Goal: Transaction & Acquisition: Book appointment/travel/reservation

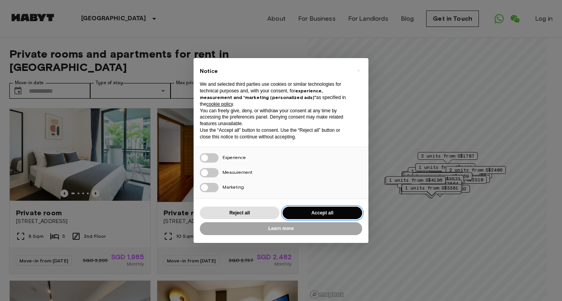
click at [317, 211] on button "Accept all" at bounding box center [322, 213] width 80 height 13
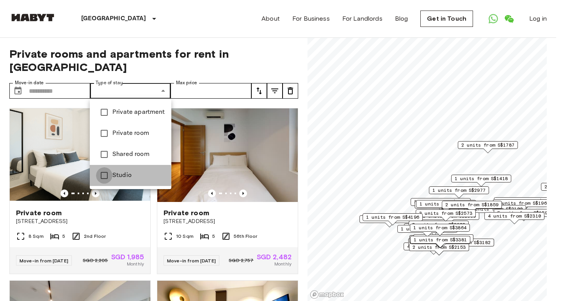
type input "******"
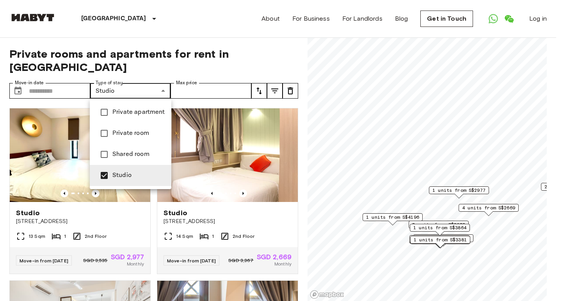
click at [70, 90] on div at bounding box center [281, 150] width 562 height 301
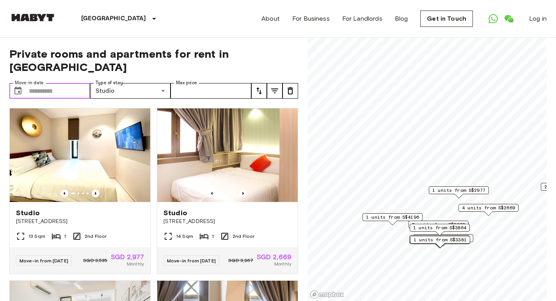
click at [51, 92] on input "Move-in date" at bounding box center [59, 91] width 61 height 16
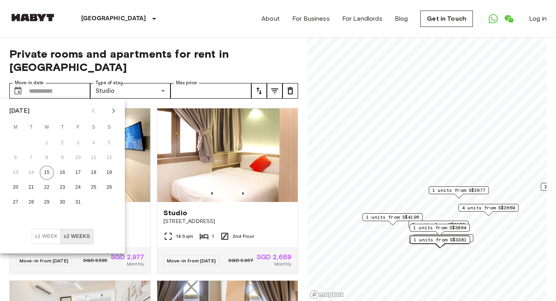
click at [114, 111] on icon "Next month" at bounding box center [113, 110] width 3 height 5
click at [76, 202] on button "30" at bounding box center [78, 202] width 14 height 14
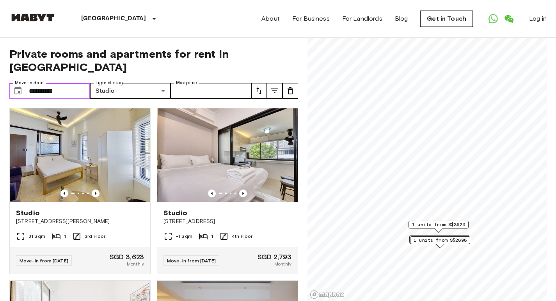
type input "**********"
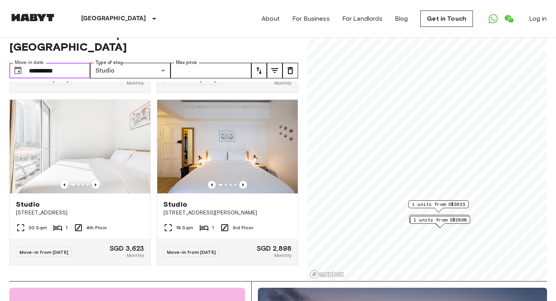
scroll to position [20, 0]
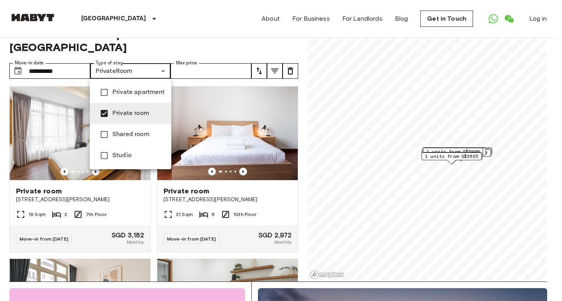
type input "**********"
click at [277, 71] on div at bounding box center [281, 150] width 562 height 301
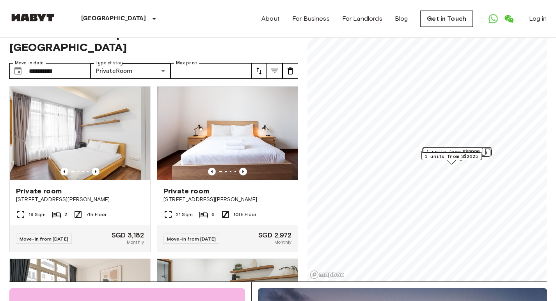
click at [291, 73] on icon "tune" at bounding box center [289, 70] width 9 height 9
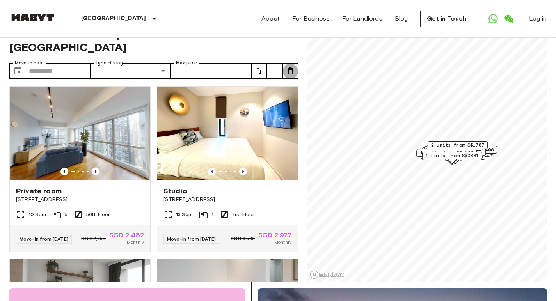
click at [291, 73] on icon "tune" at bounding box center [289, 70] width 9 height 9
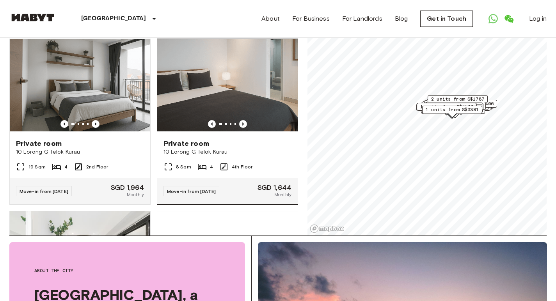
scroll to position [350, 0]
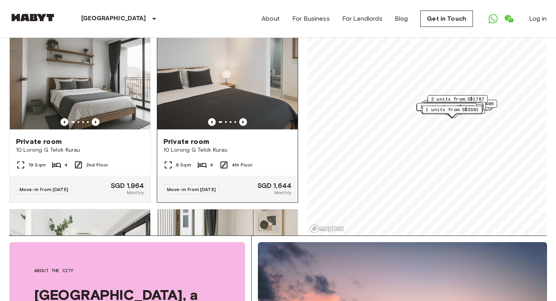
click at [232, 93] on img at bounding box center [227, 84] width 140 height 94
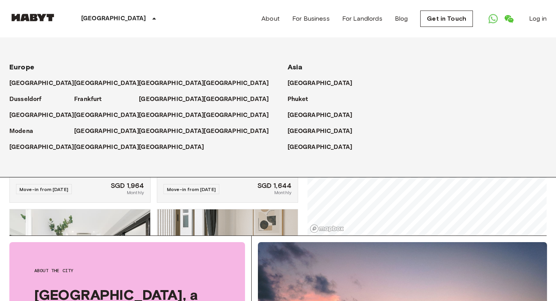
click at [149, 17] on icon at bounding box center [153, 18] width 9 height 9
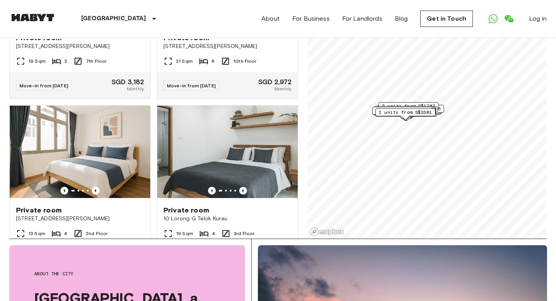
scroll to position [7350, 0]
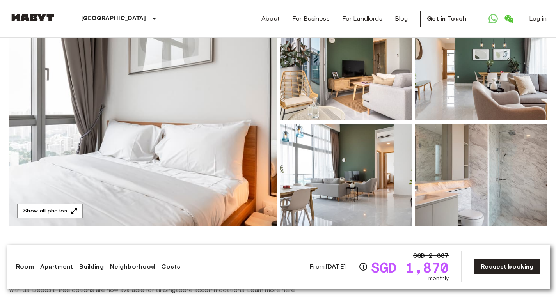
scroll to position [84, 0]
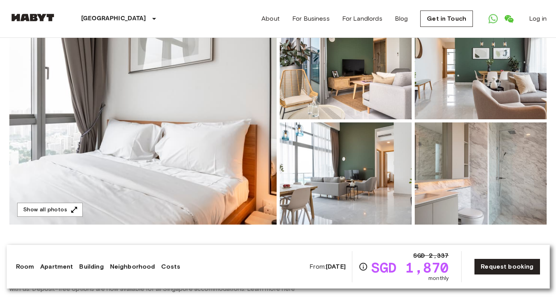
click at [170, 115] on img at bounding box center [142, 120] width 267 height 207
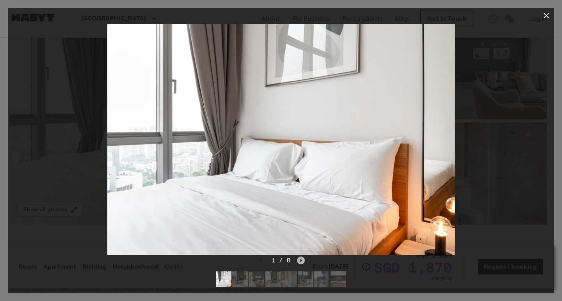
click at [300, 259] on icon "Next image" at bounding box center [301, 261] width 8 height 8
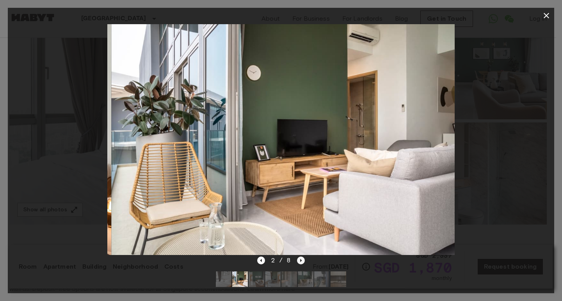
click at [300, 259] on icon "Next image" at bounding box center [301, 261] width 8 height 8
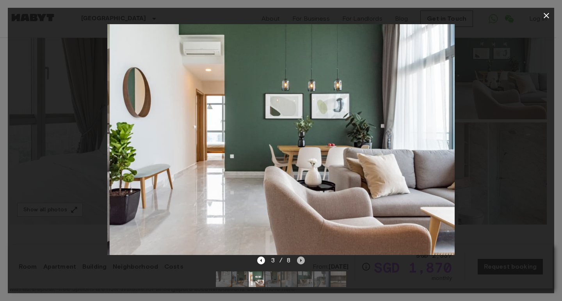
click at [300, 259] on icon "Next image" at bounding box center [301, 261] width 8 height 8
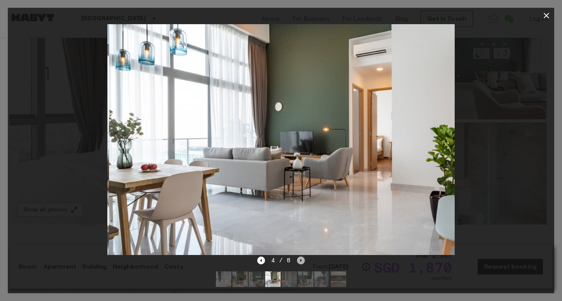
click at [300, 259] on icon "Next image" at bounding box center [301, 261] width 8 height 8
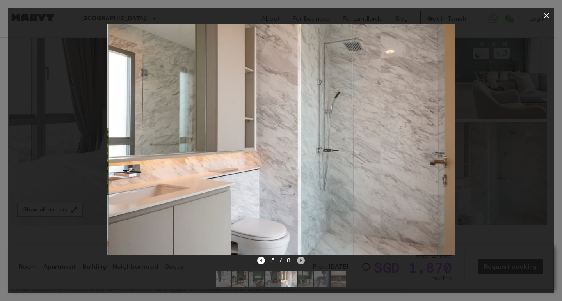
click at [300, 259] on icon "Next image" at bounding box center [301, 261] width 8 height 8
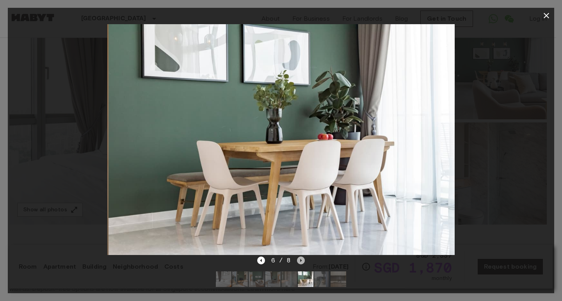
click at [300, 259] on icon "Next image" at bounding box center [301, 261] width 8 height 8
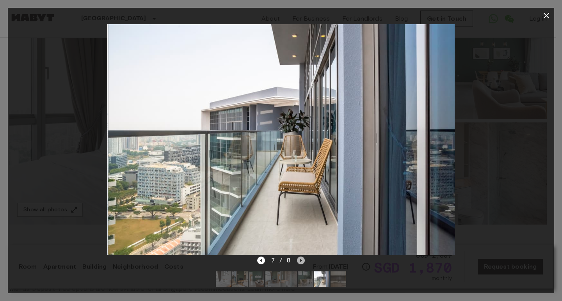
click at [300, 259] on icon "Next image" at bounding box center [301, 261] width 8 height 8
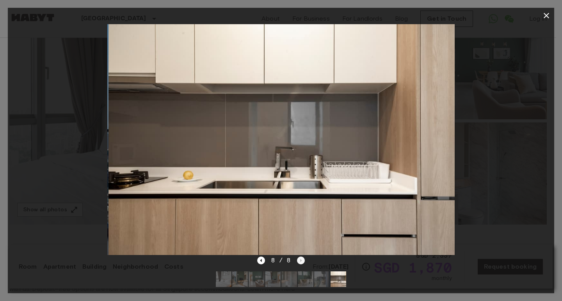
click at [300, 259] on div "8 / 8" at bounding box center [281, 260] width 48 height 9
click at [544, 16] on icon "button" at bounding box center [545, 15] width 9 height 9
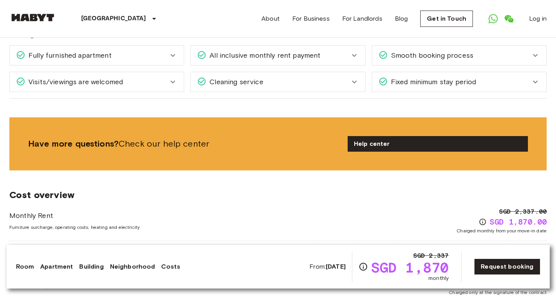
scroll to position [863, 0]
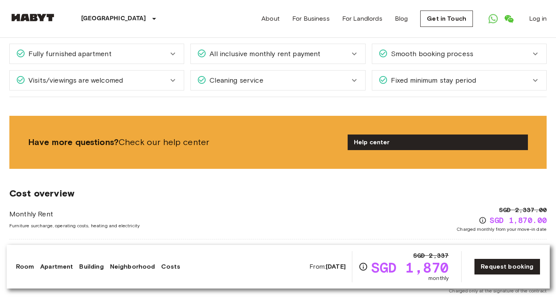
click at [536, 76] on icon at bounding box center [534, 80] width 9 height 9
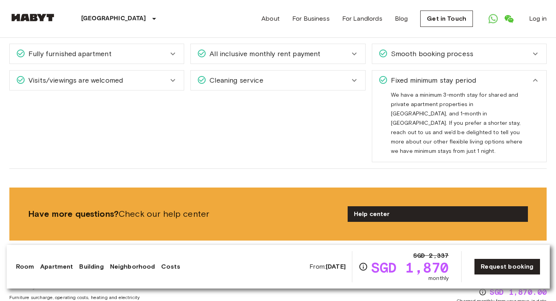
click at [536, 76] on icon at bounding box center [534, 80] width 9 height 9
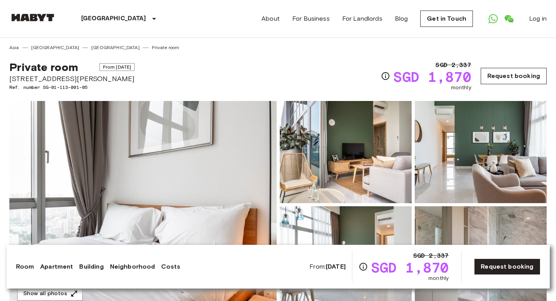
scroll to position [0, 0]
click at [91, 48] on link "[GEOGRAPHIC_DATA]" at bounding box center [115, 47] width 48 height 7
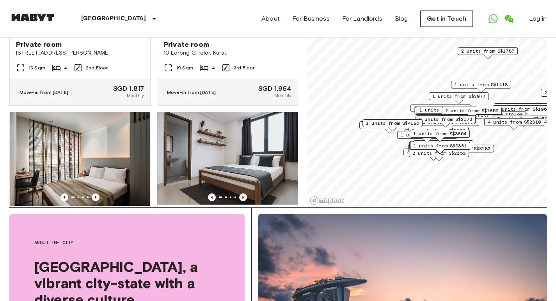
scroll to position [7590, 0]
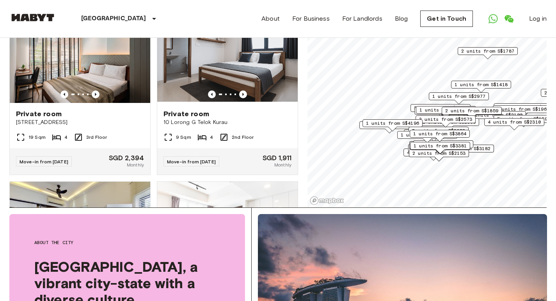
click at [481, 85] on span "1 units from S$1418" at bounding box center [480, 84] width 53 height 7
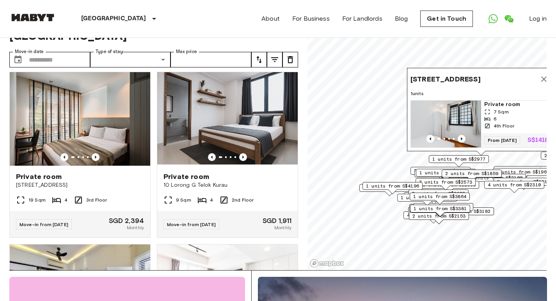
scroll to position [19, 0]
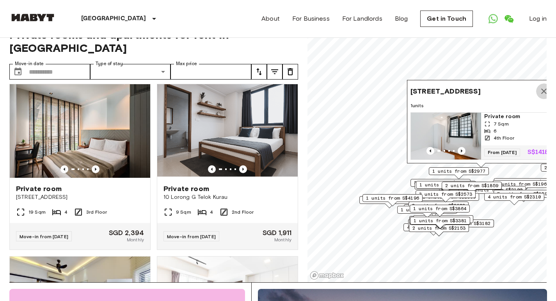
click at [542, 89] on icon "Map marker" at bounding box center [543, 91] width 5 height 5
